Goal: Navigation & Orientation: Find specific page/section

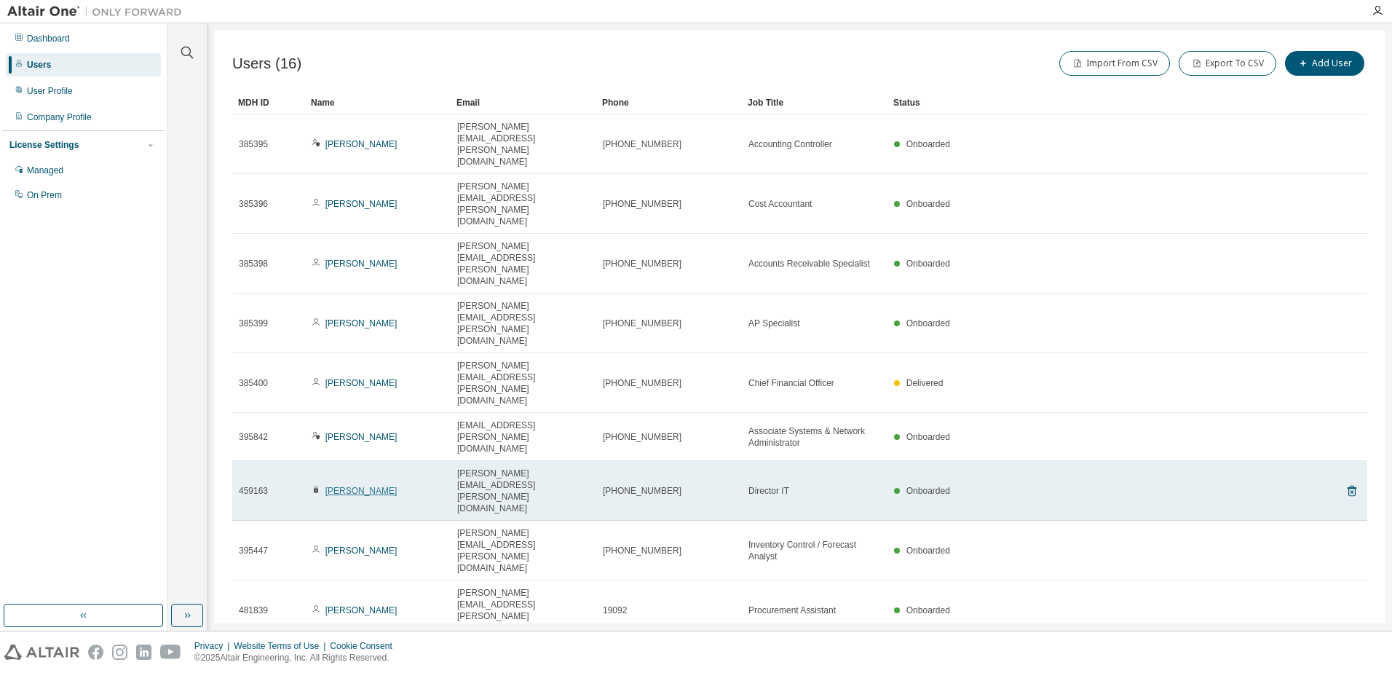
click at [347, 486] on link "Kevin Watson" at bounding box center [361, 491] width 72 height 10
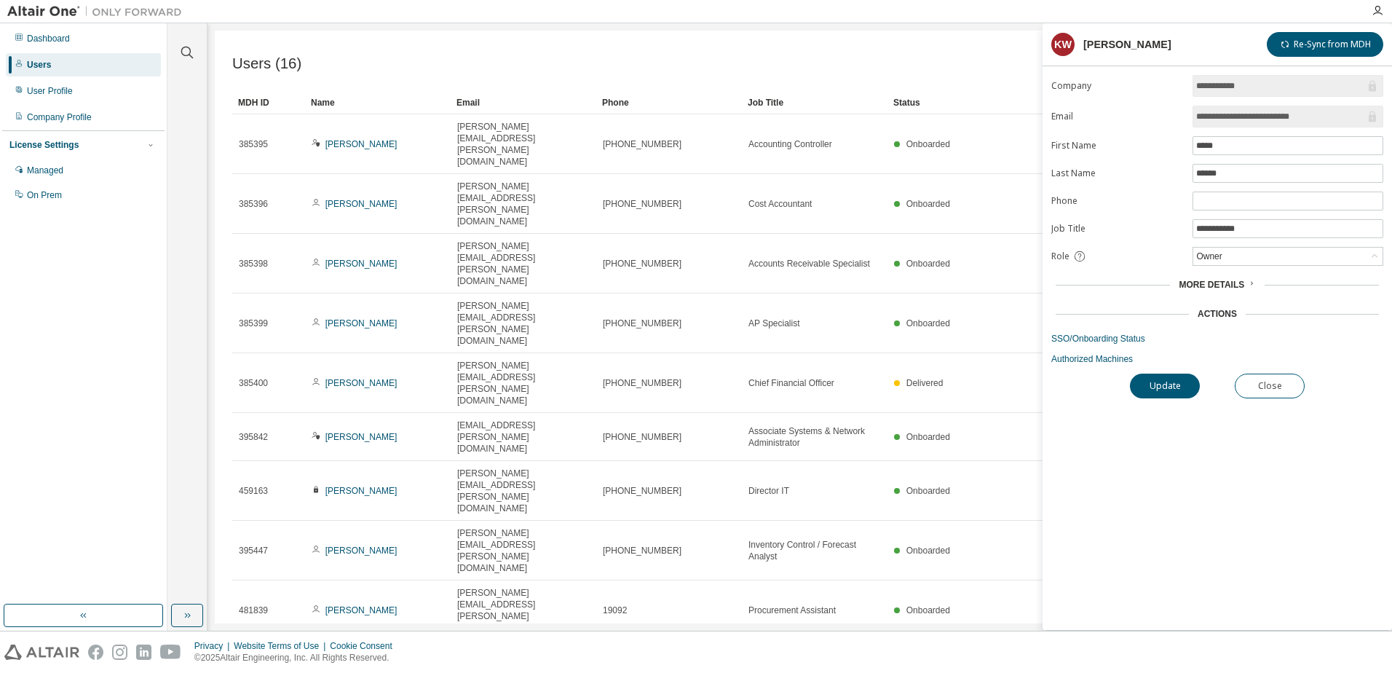
click at [1207, 286] on span "More Details" at bounding box center [1212, 285] width 66 height 10
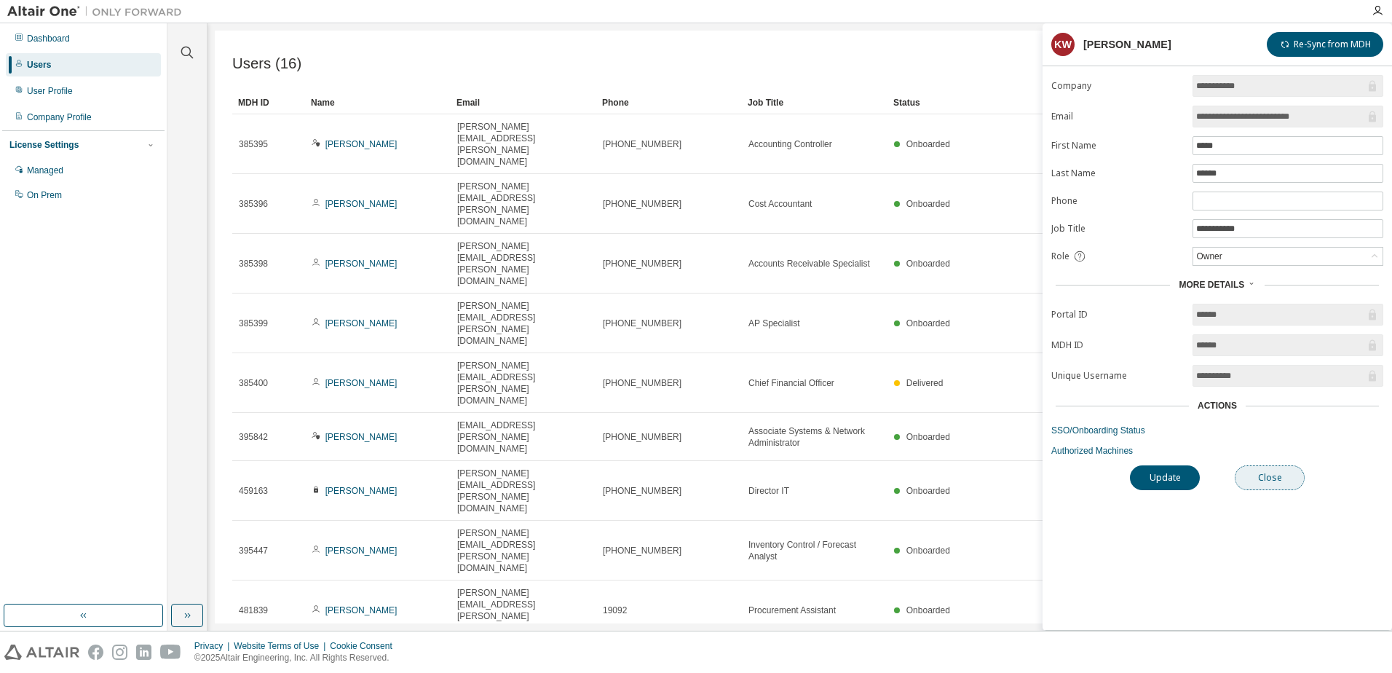
click at [1269, 473] on button "Close" at bounding box center [1270, 477] width 70 height 25
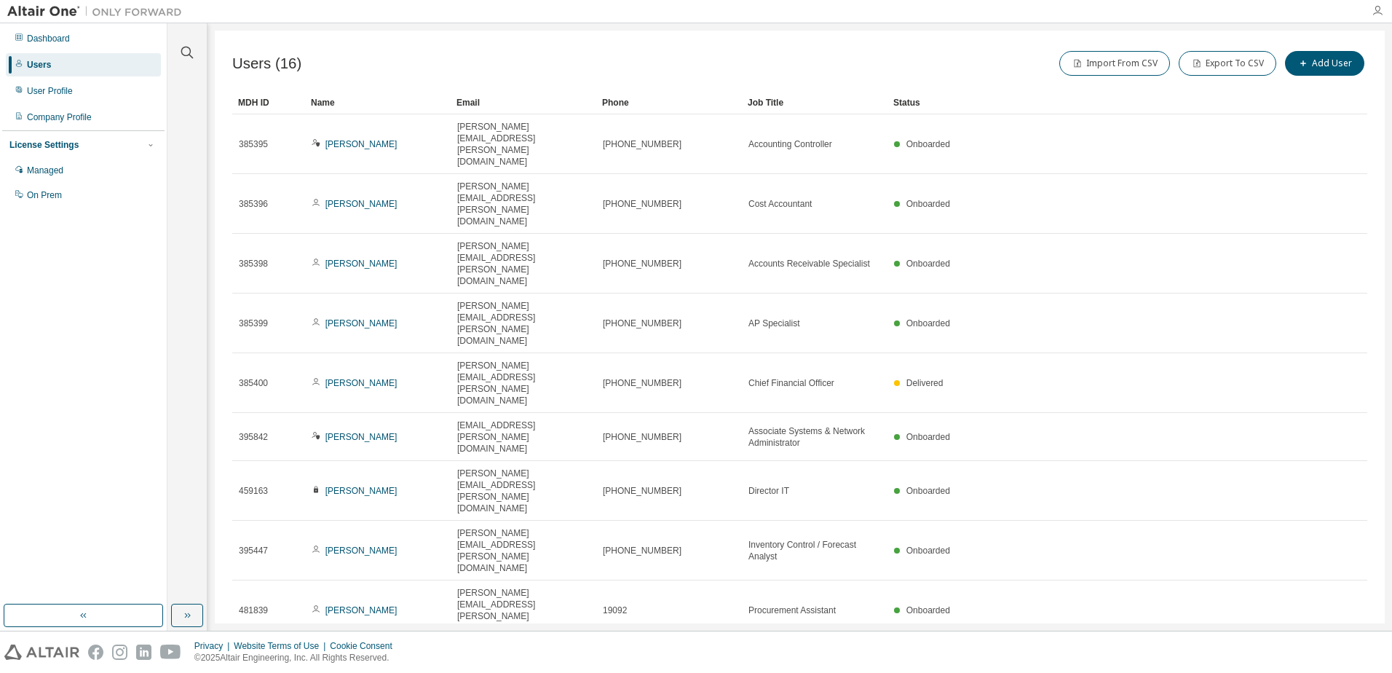
click at [1379, 13] on icon "button" at bounding box center [1378, 11] width 12 height 12
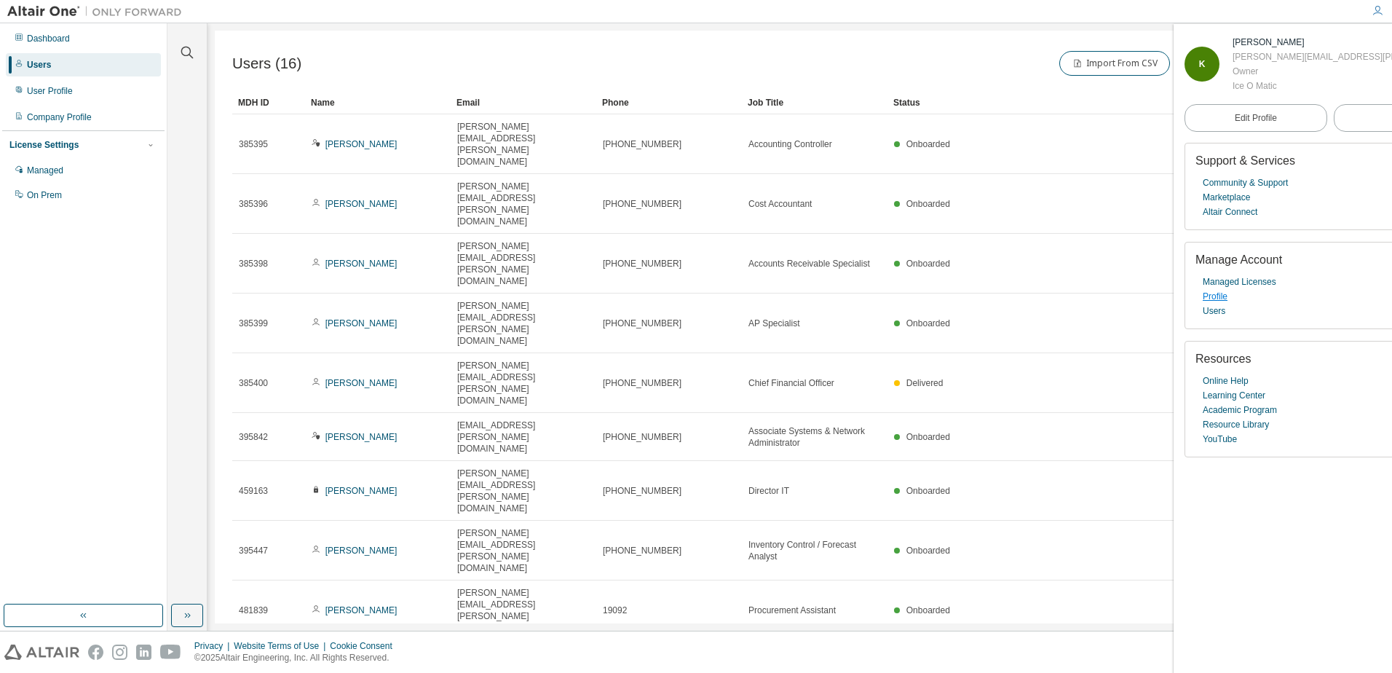
click at [1209, 298] on link "Profile" at bounding box center [1215, 296] width 25 height 15
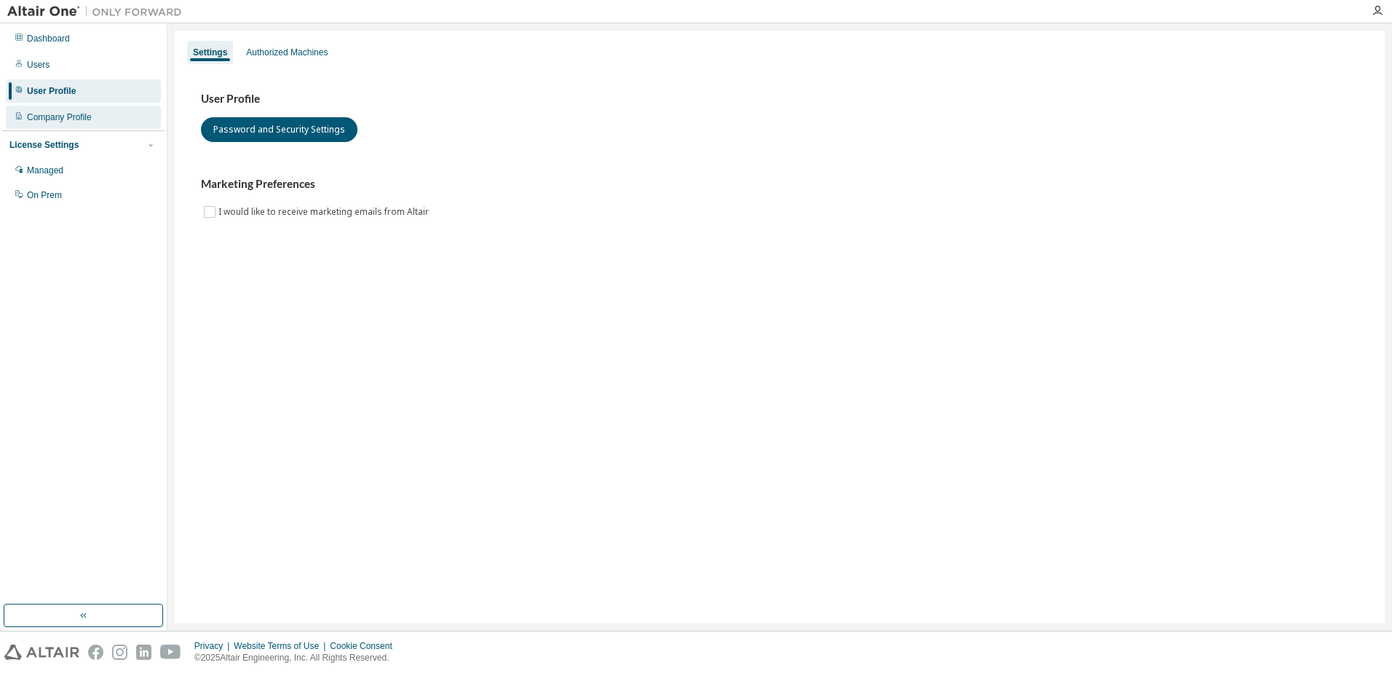
click at [52, 119] on div "Company Profile" at bounding box center [59, 117] width 65 height 12
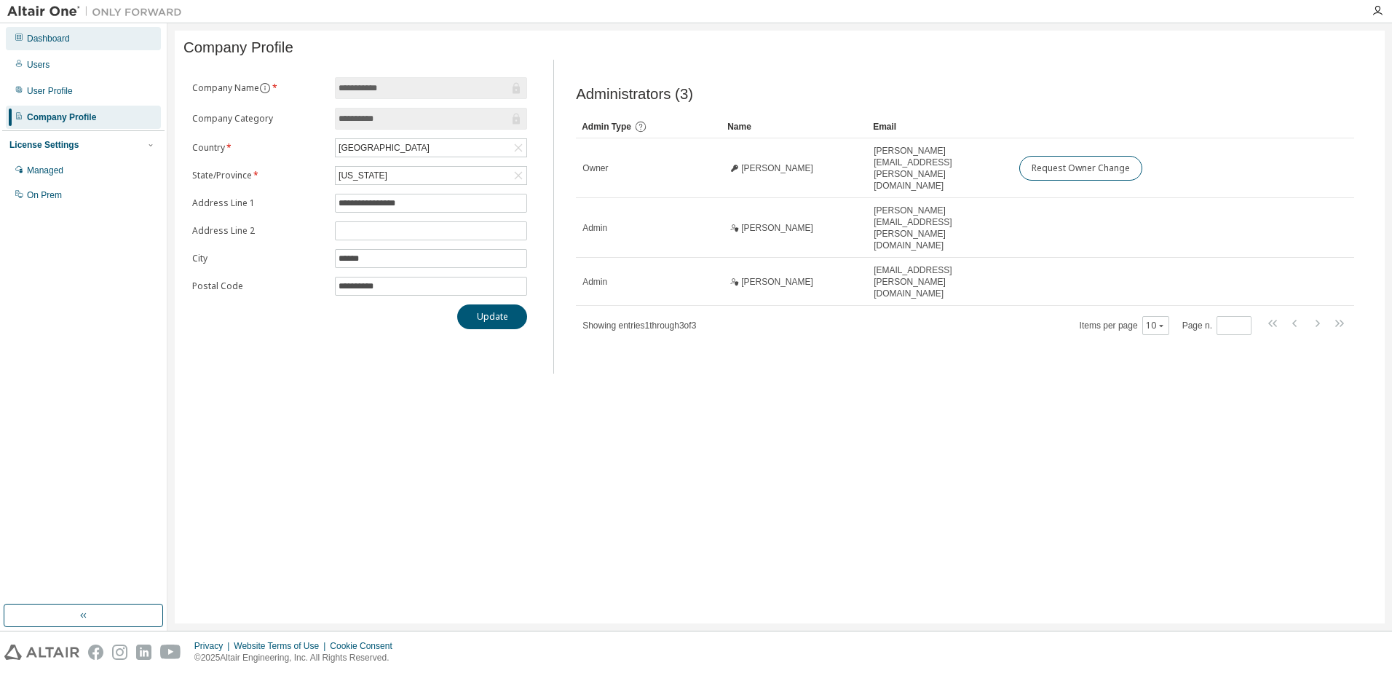
click at [47, 32] on div "Dashboard" at bounding box center [83, 38] width 155 height 23
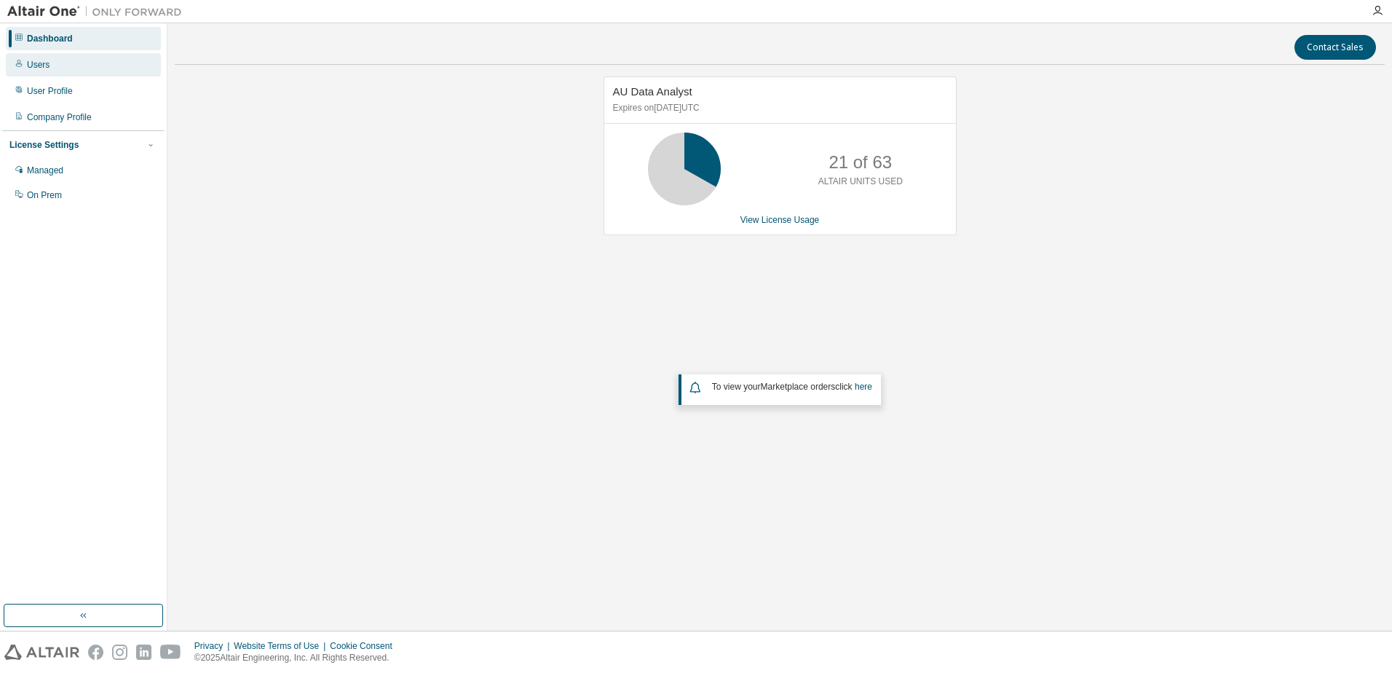
click at [39, 61] on div "Users" at bounding box center [38, 65] width 23 height 12
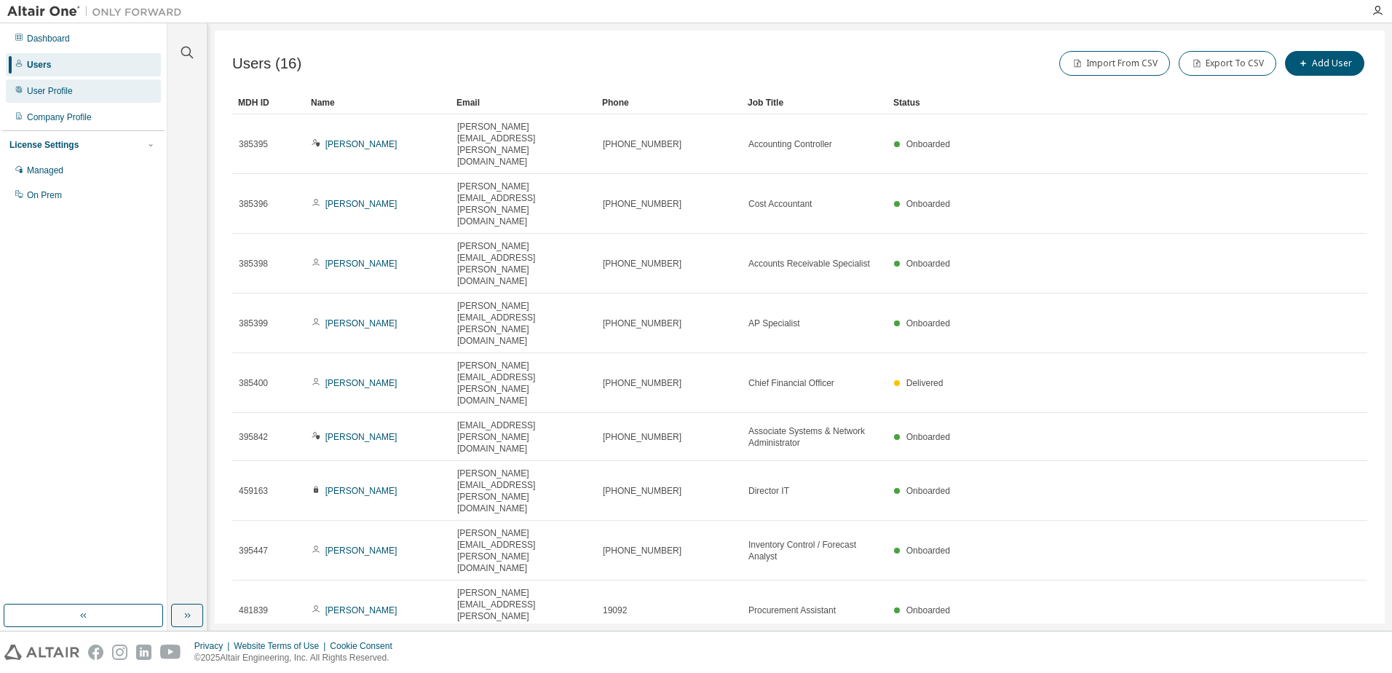
click at [44, 97] on div "User Profile" at bounding box center [83, 90] width 155 height 23
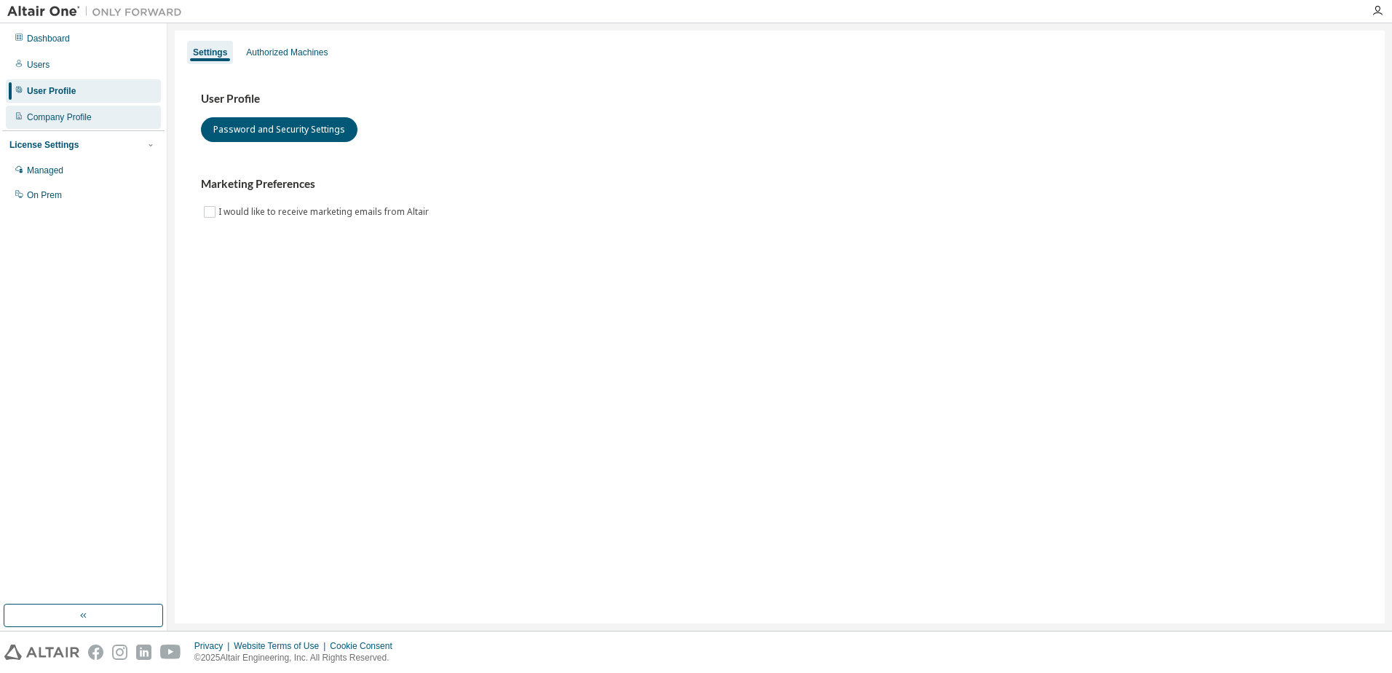
click at [57, 124] on div "Company Profile" at bounding box center [83, 117] width 155 height 23
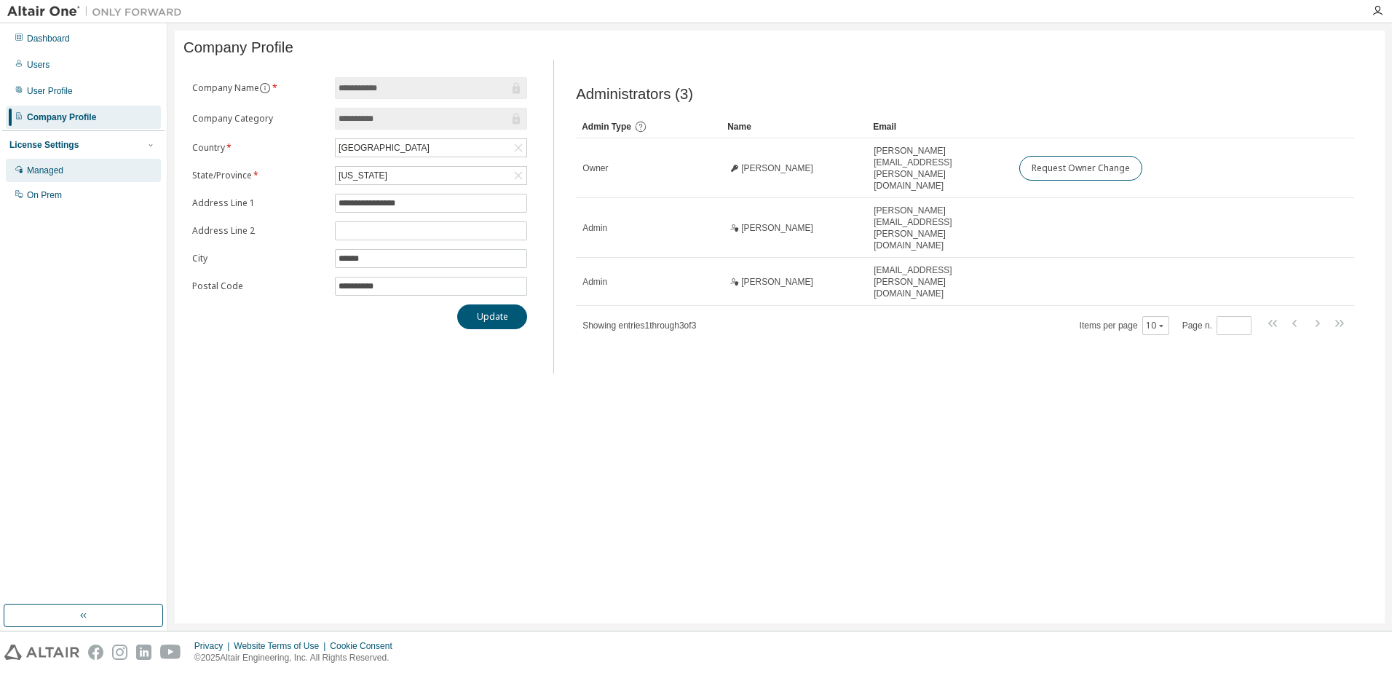
click at [50, 176] on div "Managed" at bounding box center [45, 171] width 36 height 12
